Goal: Information Seeking & Learning: Learn about a topic

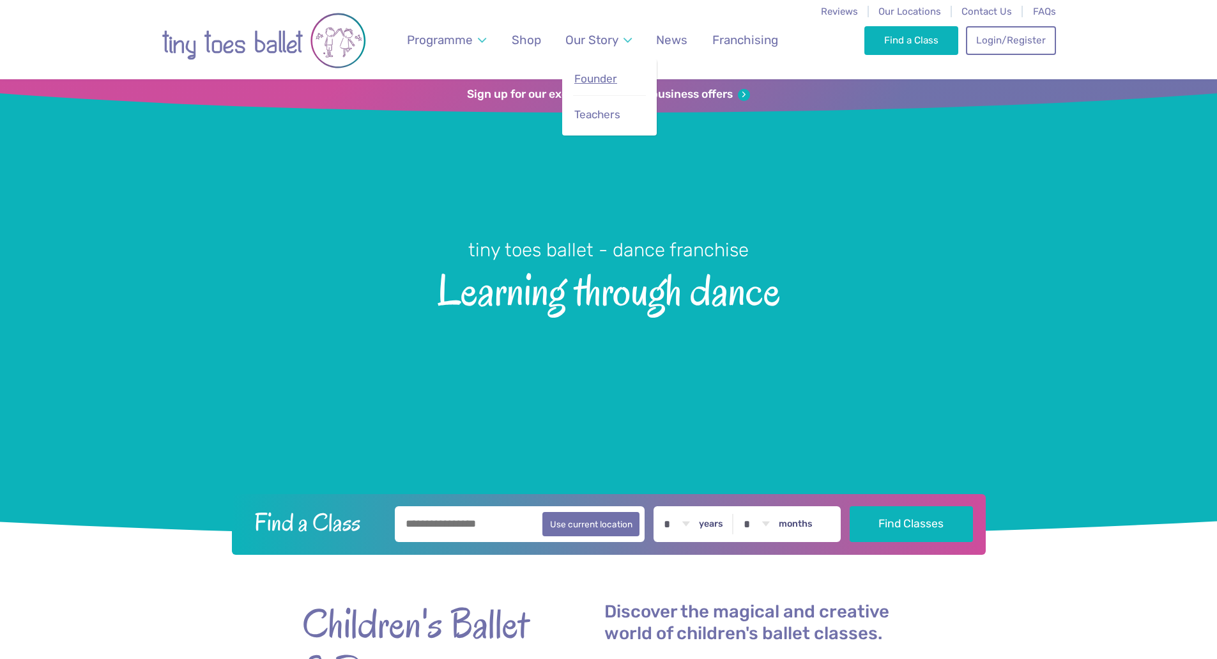
click at [605, 76] on span "Founder" at bounding box center [595, 78] width 43 height 13
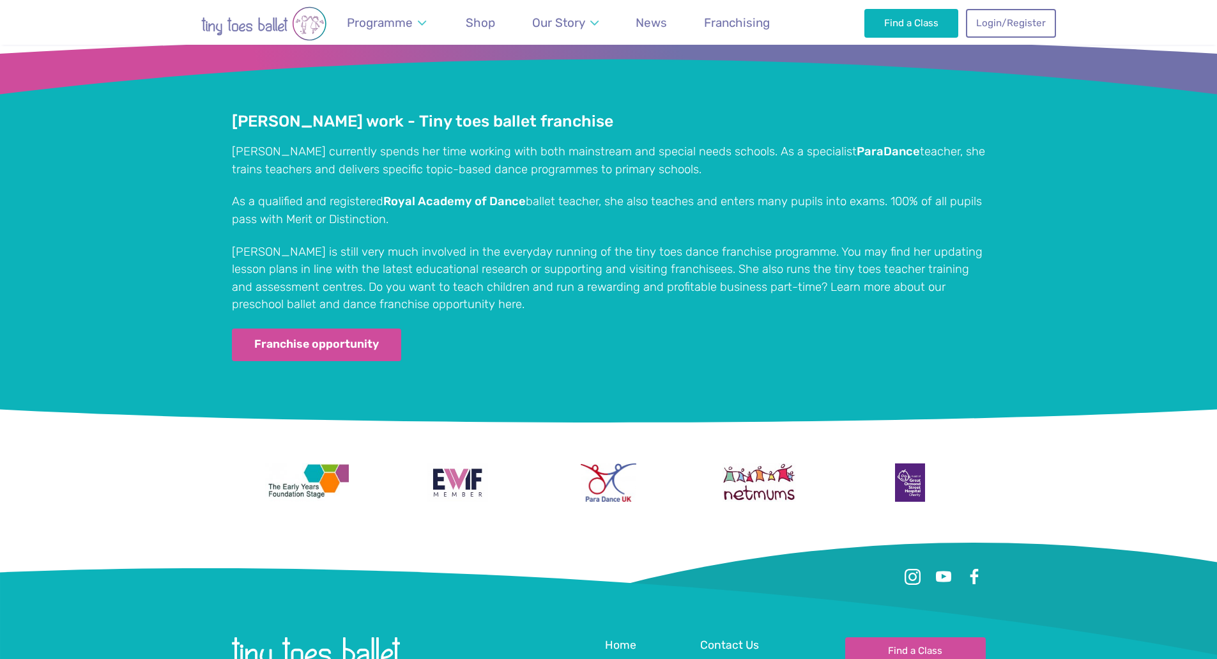
scroll to position [1981, 0]
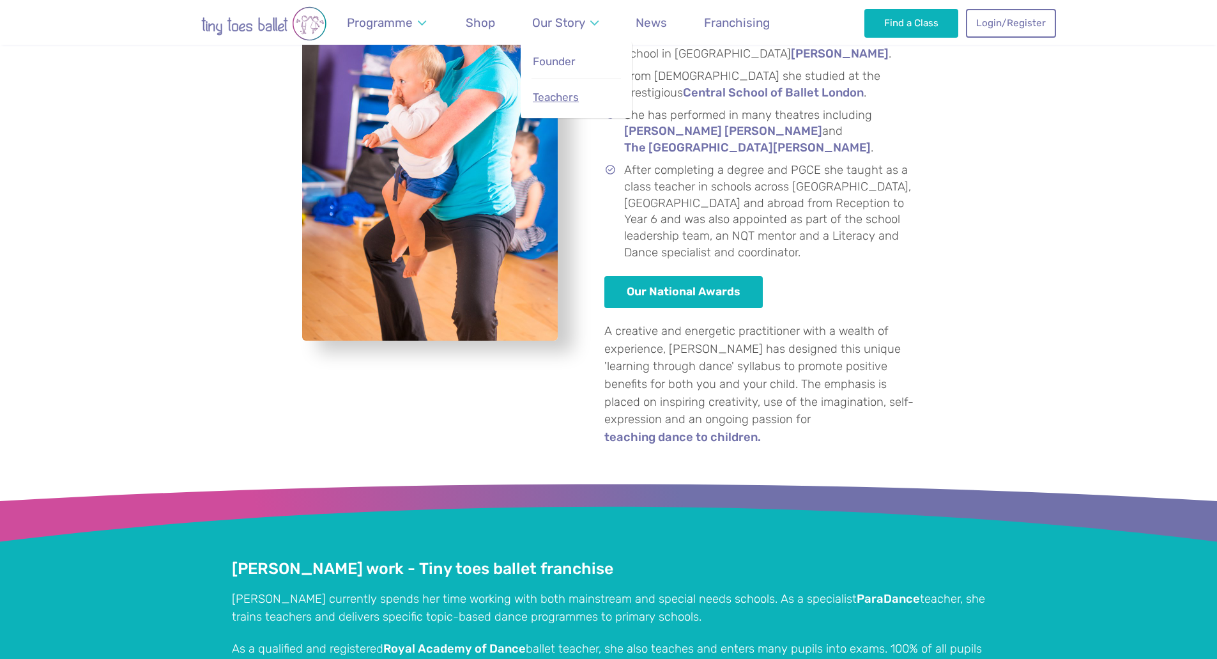
click at [573, 96] on span "Teachers" at bounding box center [556, 97] width 46 height 13
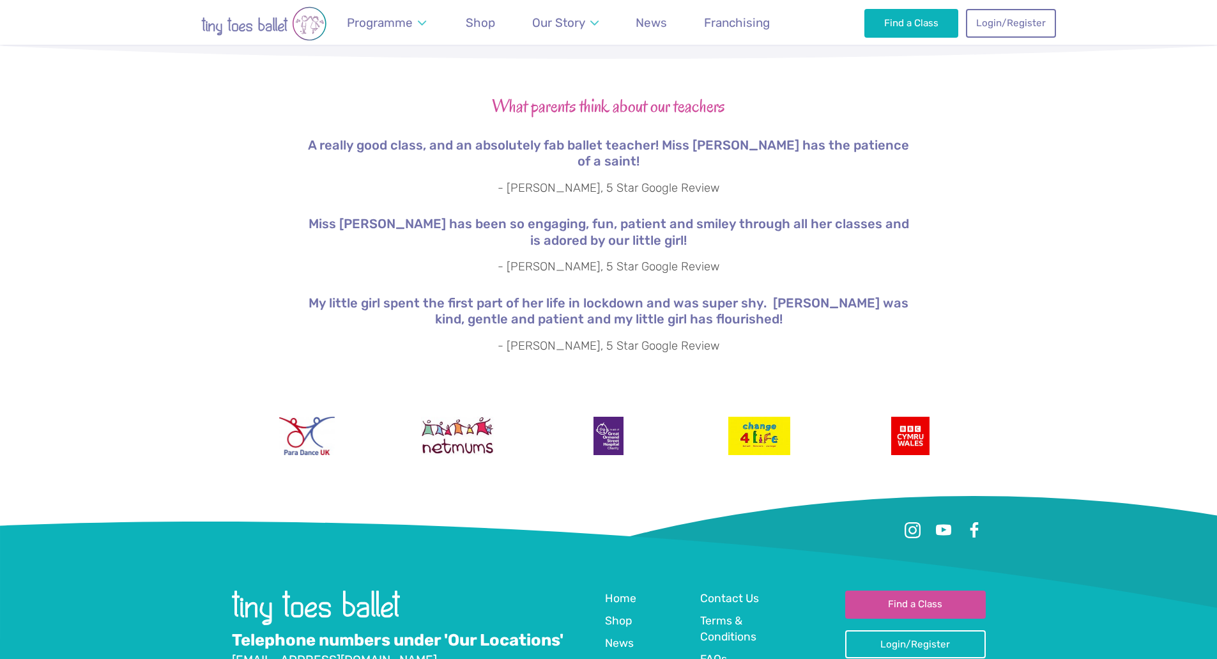
scroll to position [2283, 0]
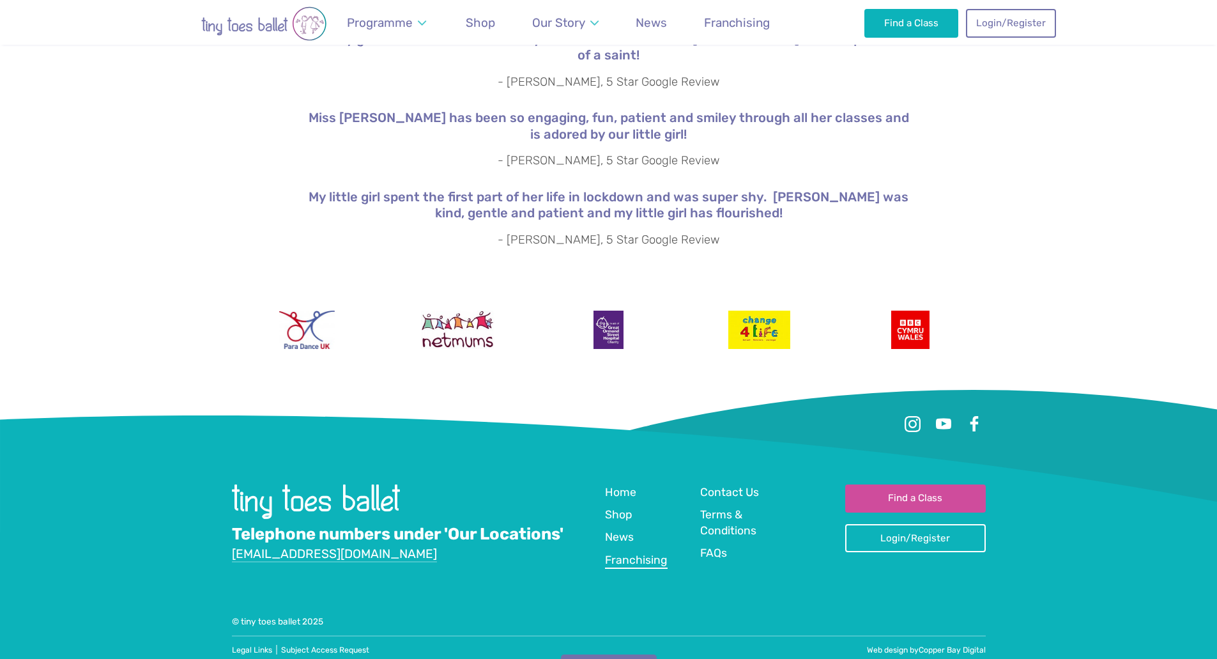
click at [623, 552] on link "Franchising" at bounding box center [636, 560] width 63 height 17
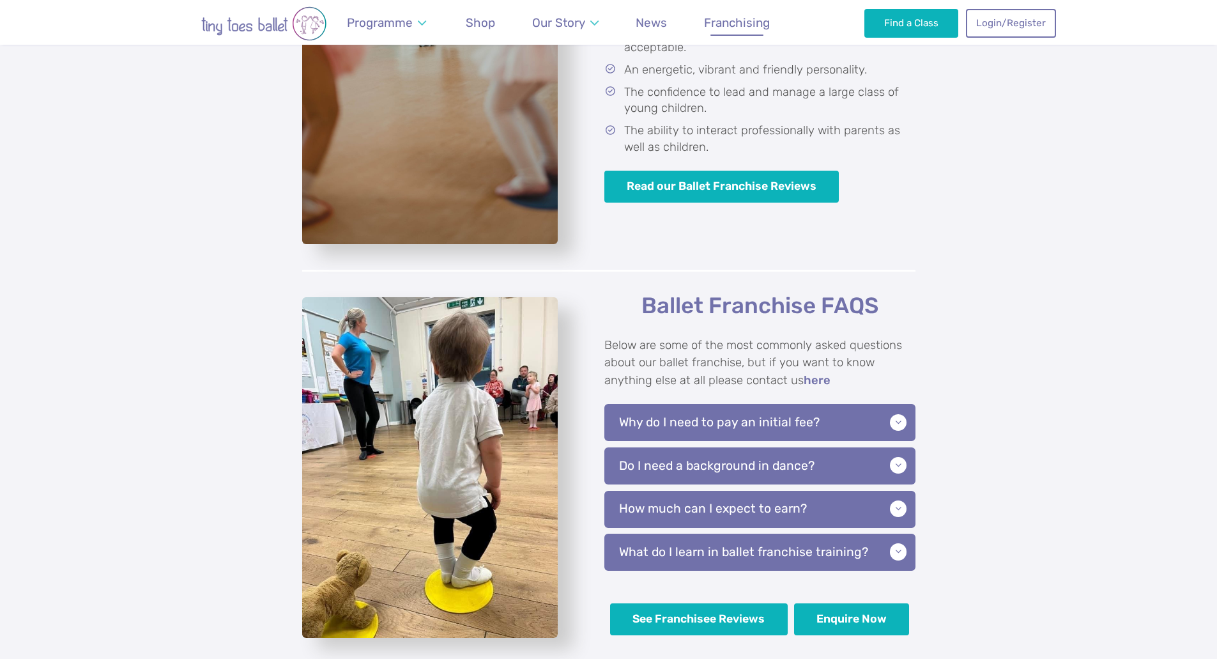
scroll to position [2620, 0]
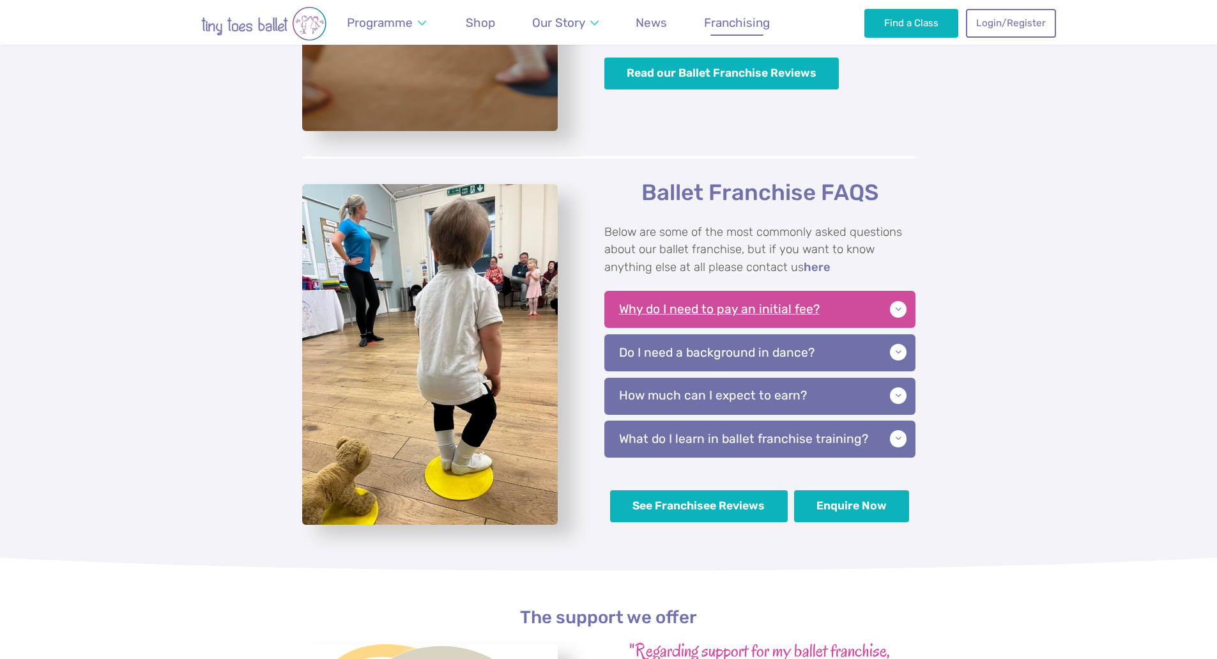
click at [748, 311] on p "Why do I need to pay an initial fee?" at bounding box center [759, 309] width 311 height 37
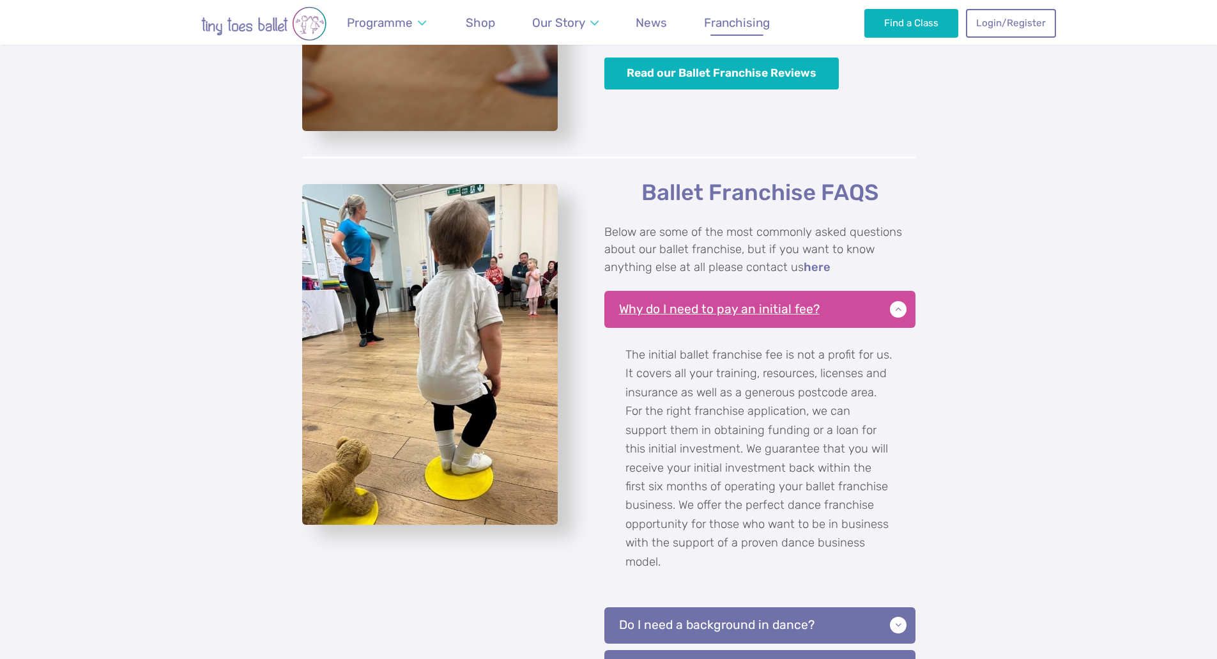
click at [748, 311] on p "Why do I need to pay an initial fee?" at bounding box center [759, 309] width 311 height 37
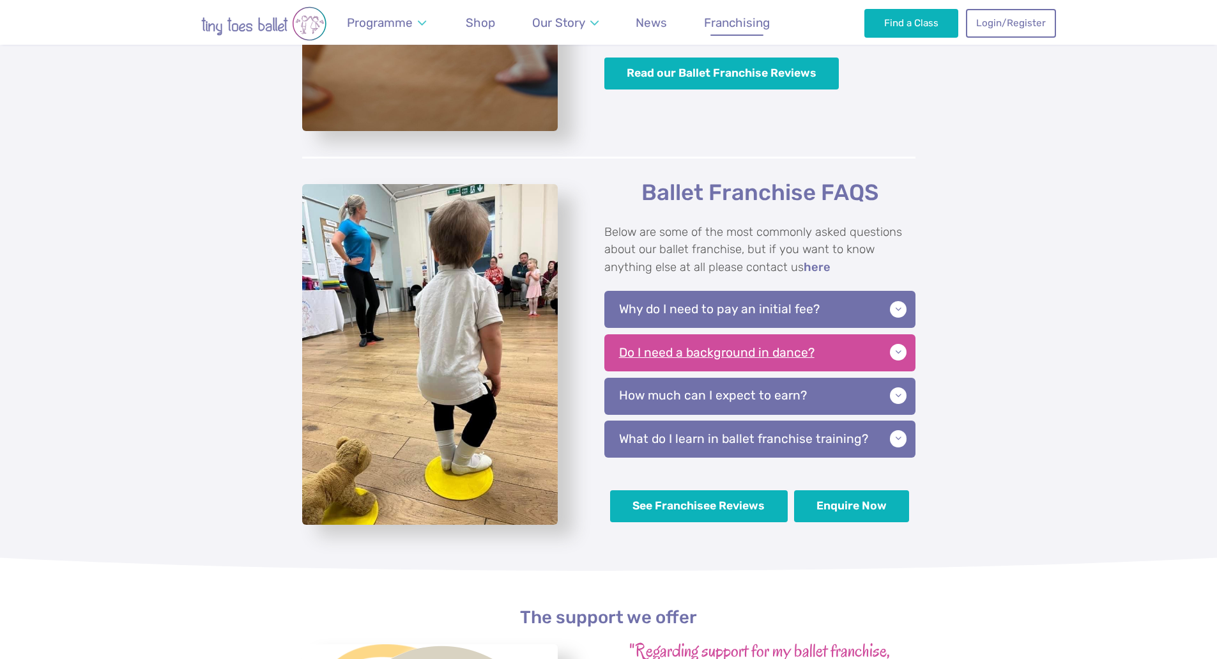
click at [702, 354] on p "Do I need a background in dance?" at bounding box center [759, 352] width 311 height 37
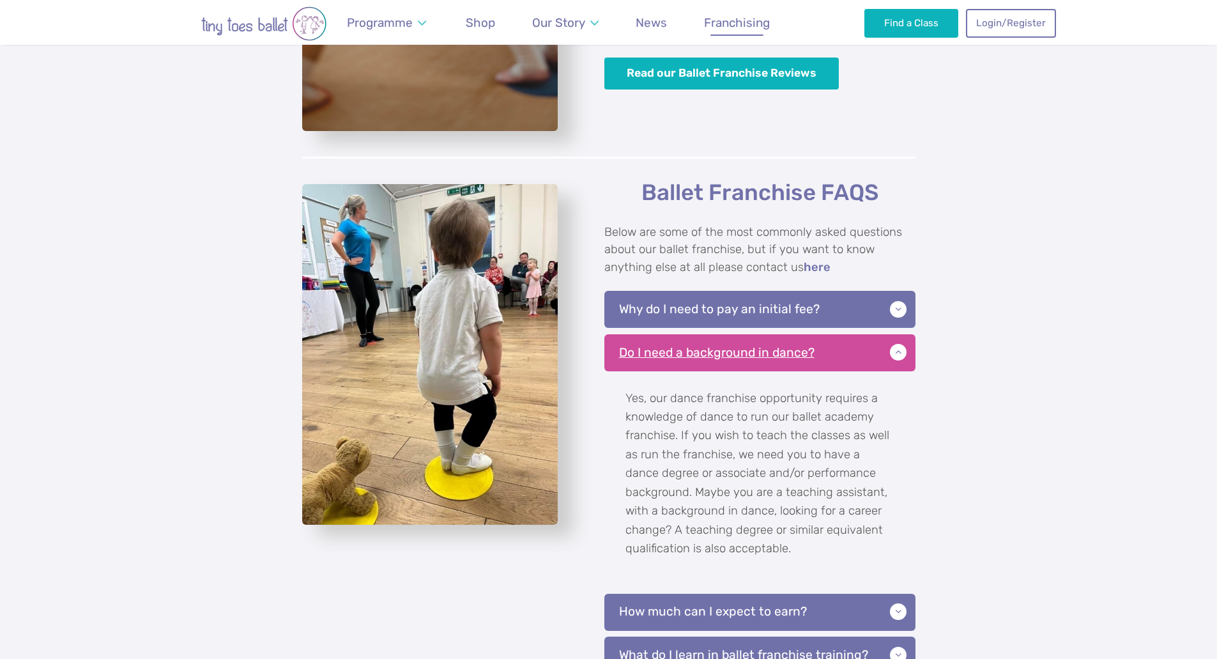
click at [702, 354] on p "Do I need a background in dance?" at bounding box center [759, 352] width 311 height 37
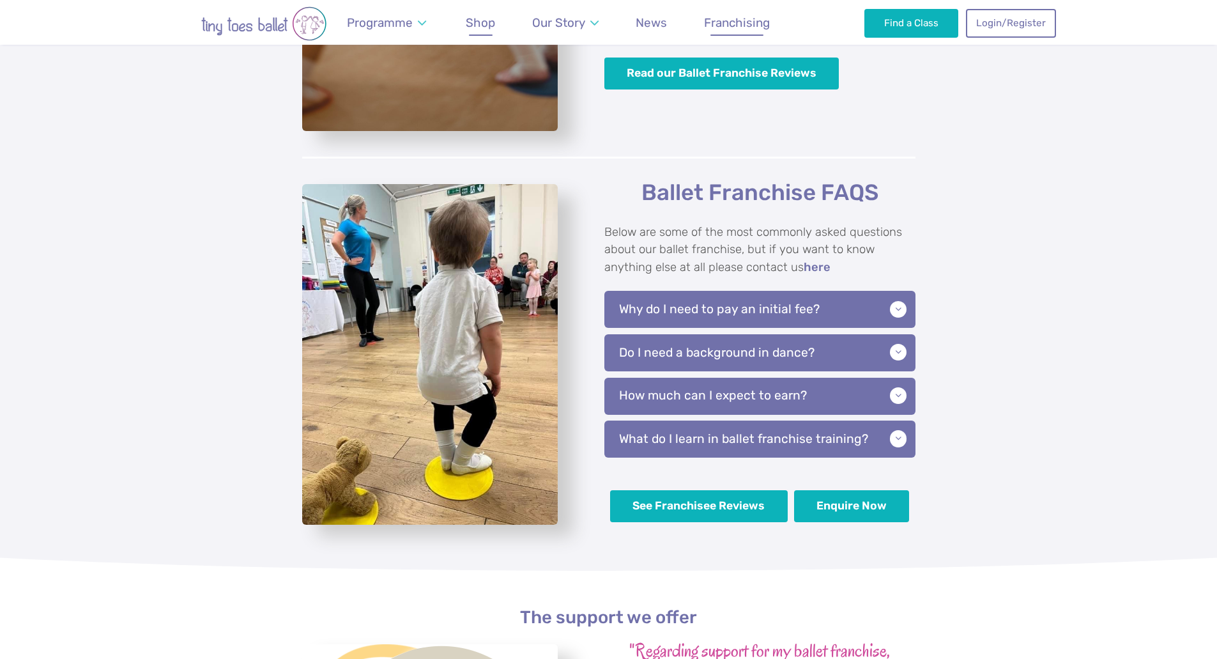
click at [480, 26] on span "Shop" at bounding box center [480, 22] width 29 height 15
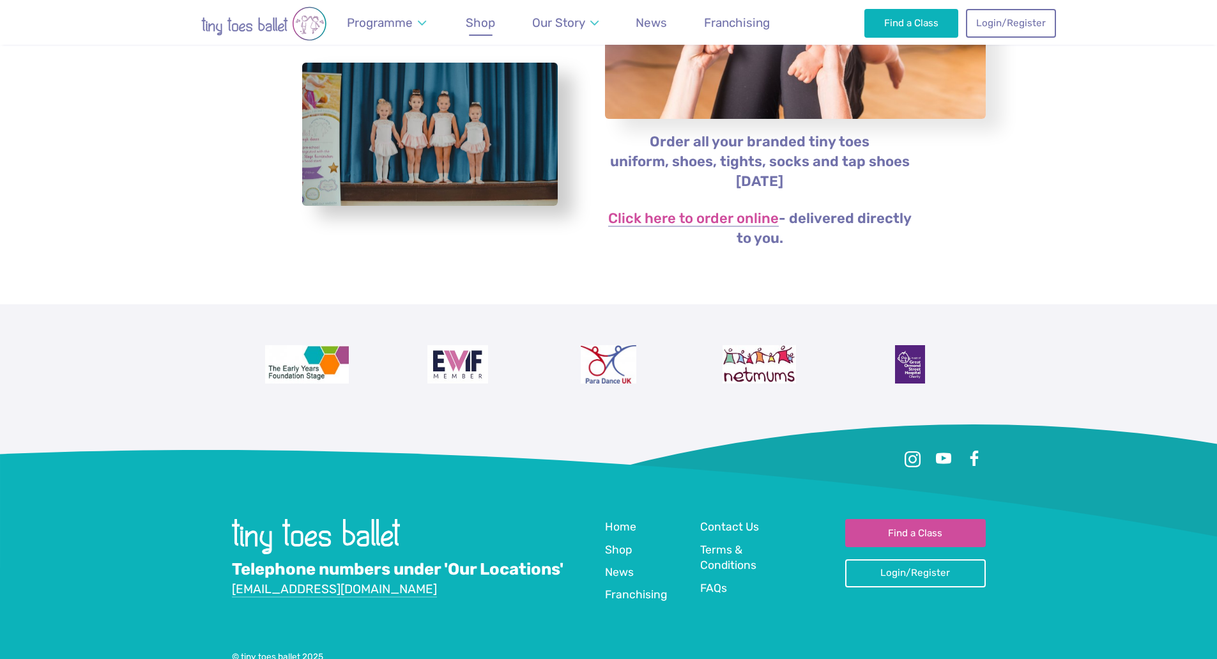
scroll to position [256, 0]
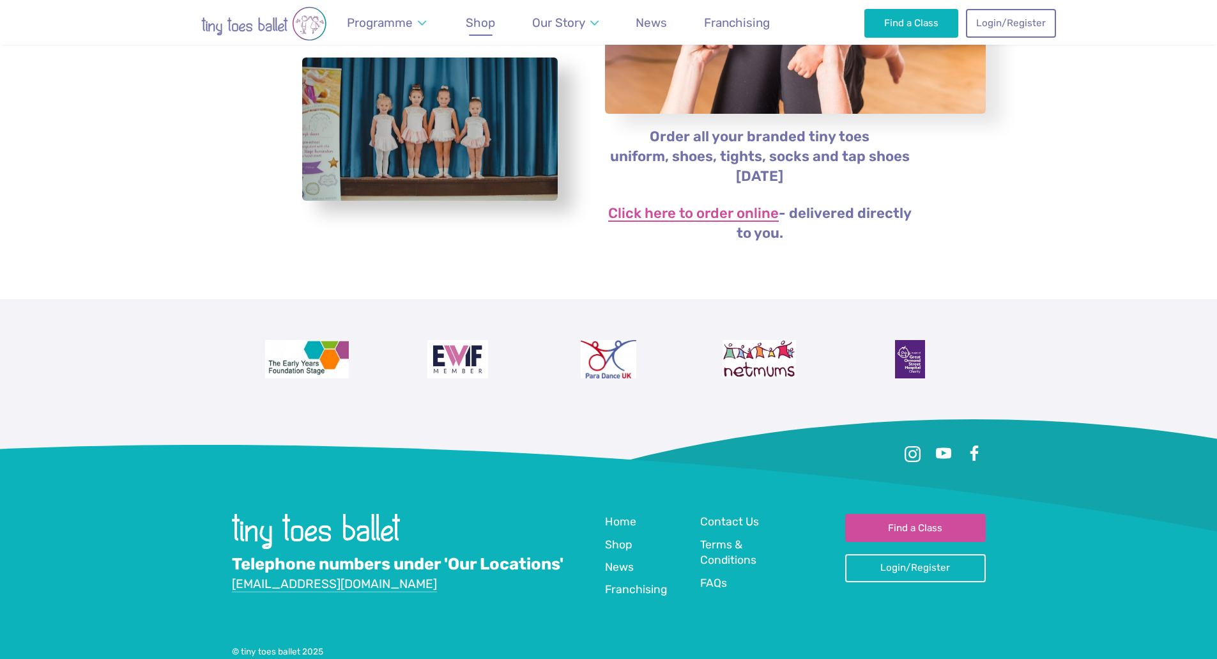
click at [693, 209] on link "Click here to order online" at bounding box center [693, 213] width 171 height 15
